Goal: Check status: Check status

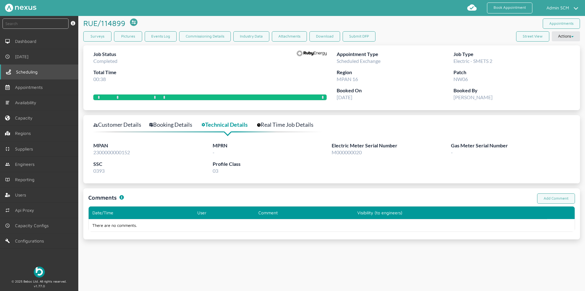
click at [44, 75] on link "Scheduling" at bounding box center [39, 72] width 78 height 15
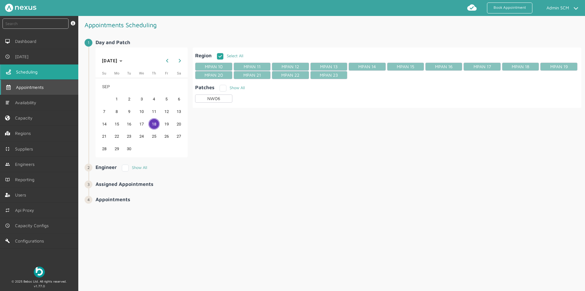
click at [40, 84] on link "Appointments" at bounding box center [39, 87] width 78 height 15
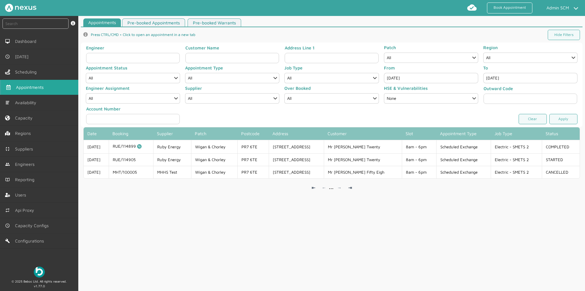
click at [450, 223] on div "Appointments Pre-booked Appointments Pre-booked Warrants info icon Press CTRL/C…" at bounding box center [331, 156] width 507 height 276
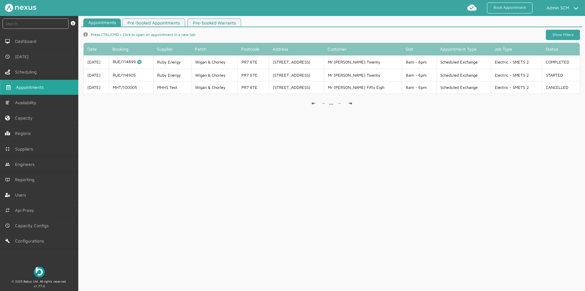
click at [567, 38] on link "Show Filters" at bounding box center [563, 35] width 34 height 10
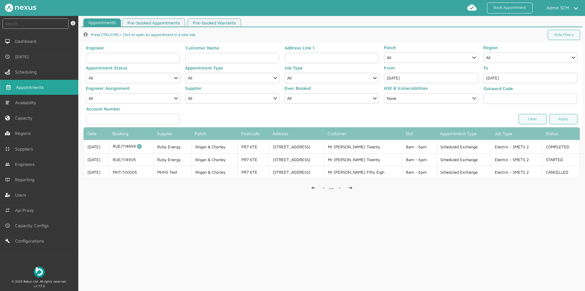
click at [415, 79] on input "Sep 18, 2025" at bounding box center [431, 78] width 94 height 10
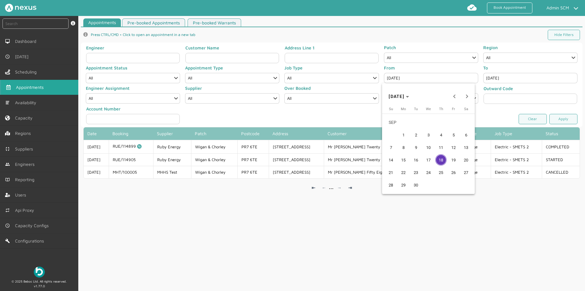
click at [425, 163] on span "17" at bounding box center [428, 159] width 11 height 11
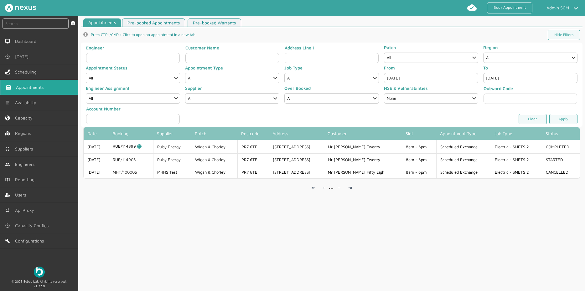
type input "Sep 17, 2025"
click at [492, 81] on input "[DATE]" at bounding box center [530, 78] width 94 height 10
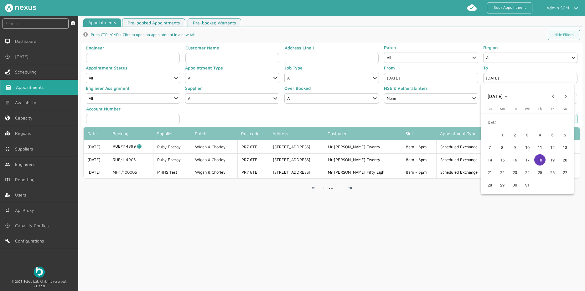
click at [531, 157] on span "17" at bounding box center [527, 159] width 11 height 11
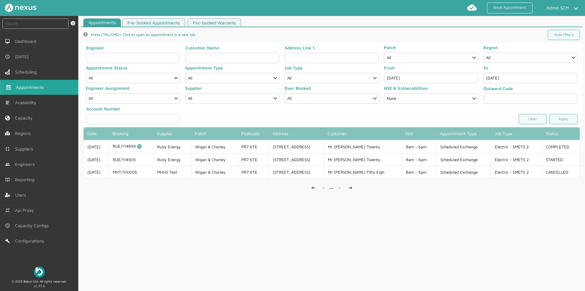
type input "Dec 17, 2025"
click at [558, 121] on link "Apply" at bounding box center [563, 119] width 28 height 10
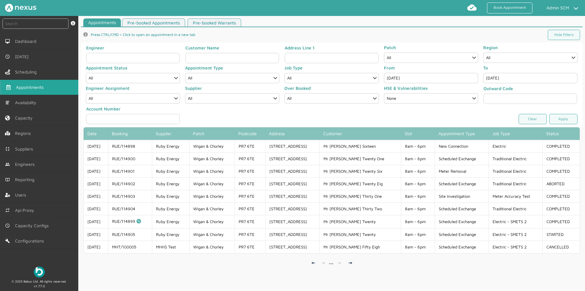
click at [246, 281] on div "Appointments Pre-booked Appointments Pre-booked Warrants info icon Press CTRL/C…" at bounding box center [331, 156] width 507 height 276
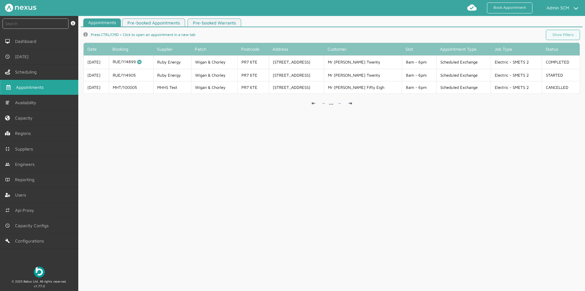
click at [345, 133] on div "Appointments Pre-booked Appointments Pre-booked Warrants info icon Press CTRL/C…" at bounding box center [331, 156] width 507 height 276
